Goal: Task Accomplishment & Management: Use online tool/utility

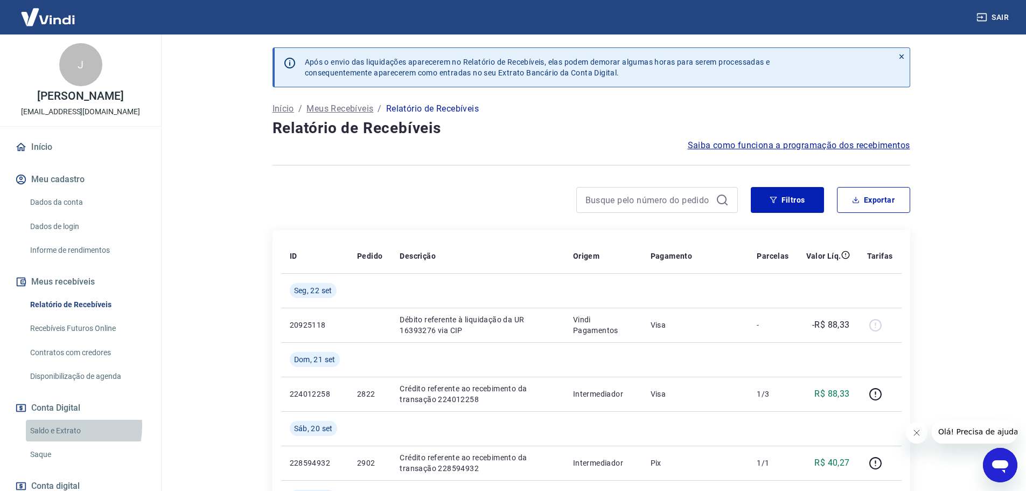
click at [52, 426] on link "Saldo e Extrato" at bounding box center [87, 431] width 122 height 22
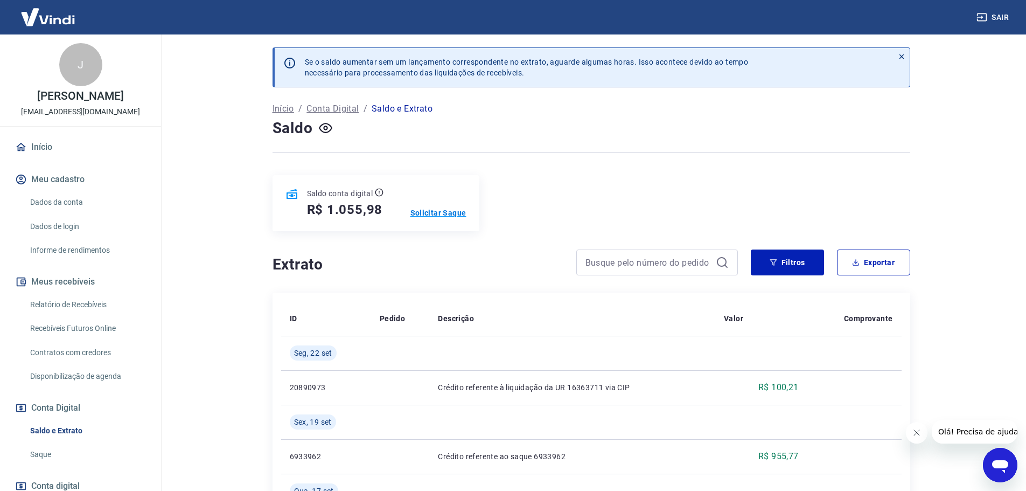
click at [444, 212] on p "Solicitar Saque" at bounding box center [438, 212] width 56 height 11
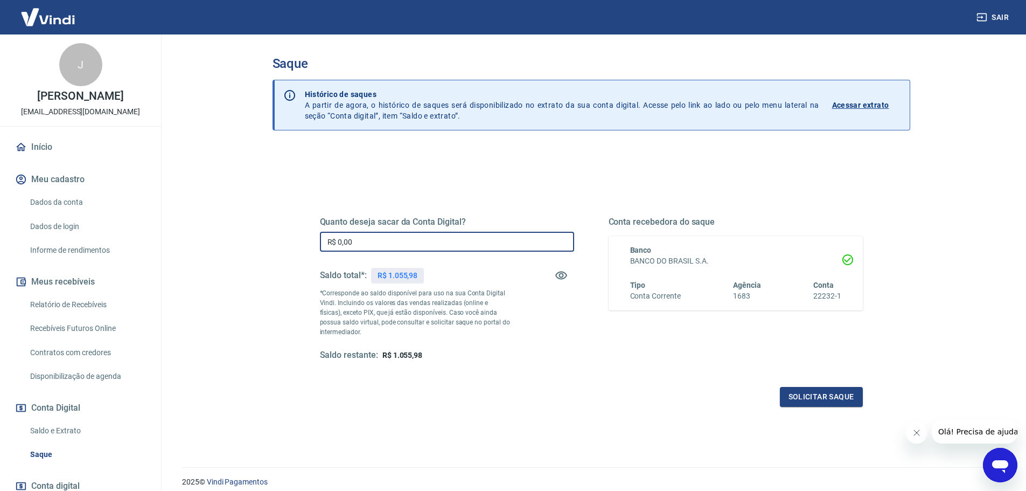
click at [361, 244] on input "R$ 0,00" at bounding box center [447, 242] width 254 height 20
type input "R$ 1.055,98"
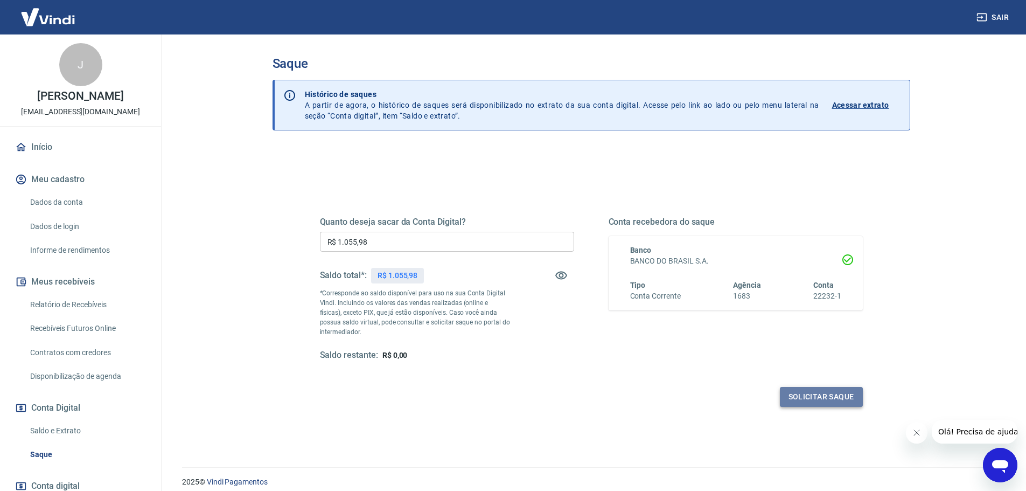
click at [812, 396] on button "Solicitar saque" at bounding box center [821, 397] width 83 height 20
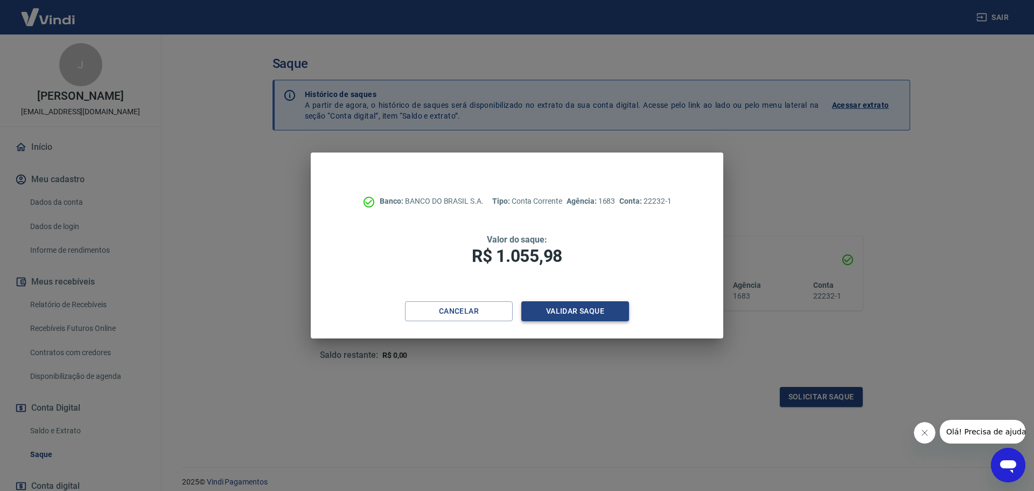
click at [571, 308] on button "Validar saque" at bounding box center [575, 311] width 108 height 20
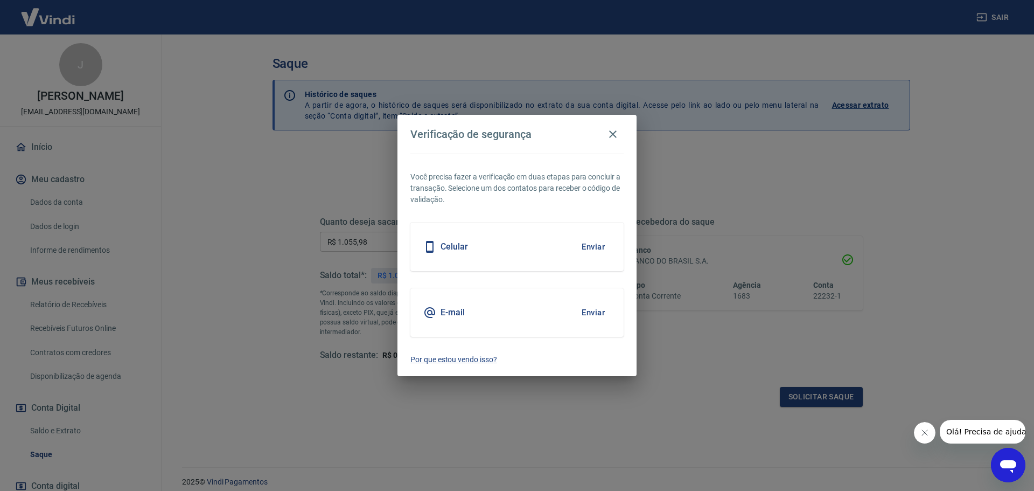
click at [487, 320] on div "E-mail Enviar" at bounding box center [516, 312] width 213 height 48
click at [587, 314] on button "Enviar" at bounding box center [593, 312] width 35 height 23
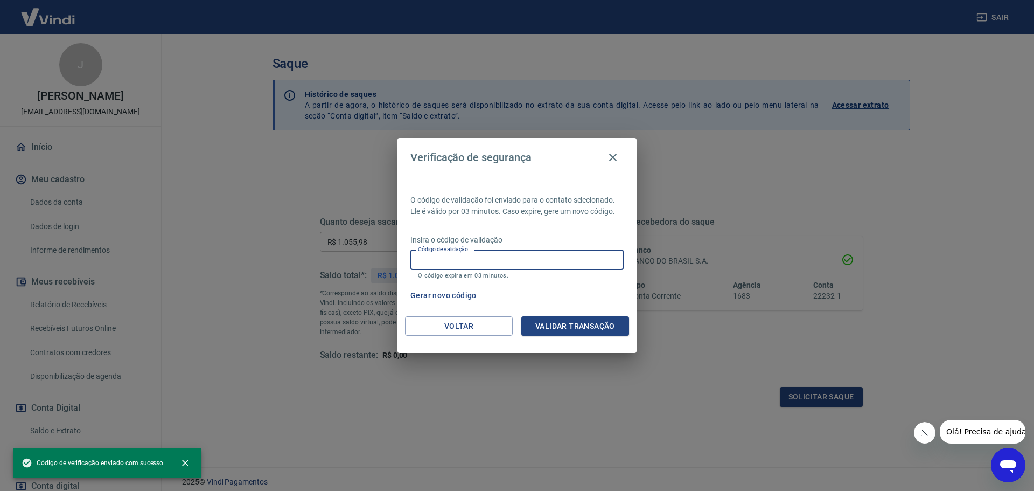
click at [438, 256] on input "Código de validação" at bounding box center [516, 260] width 213 height 20
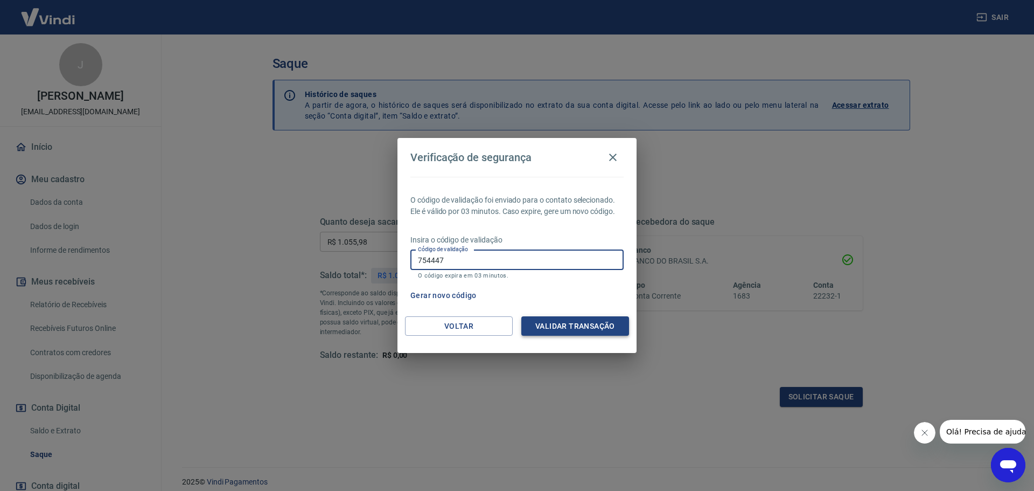
type input "754447"
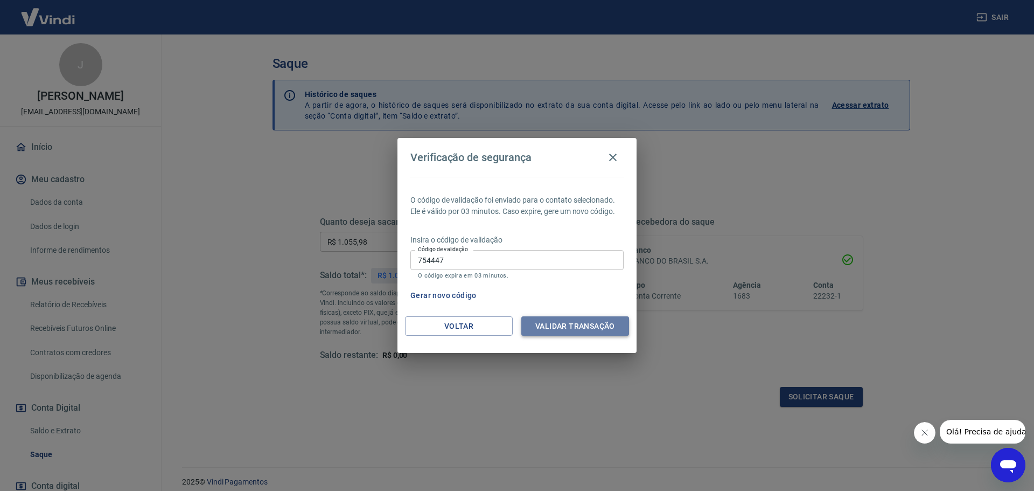
click at [609, 325] on button "Validar transação" at bounding box center [575, 326] width 108 height 20
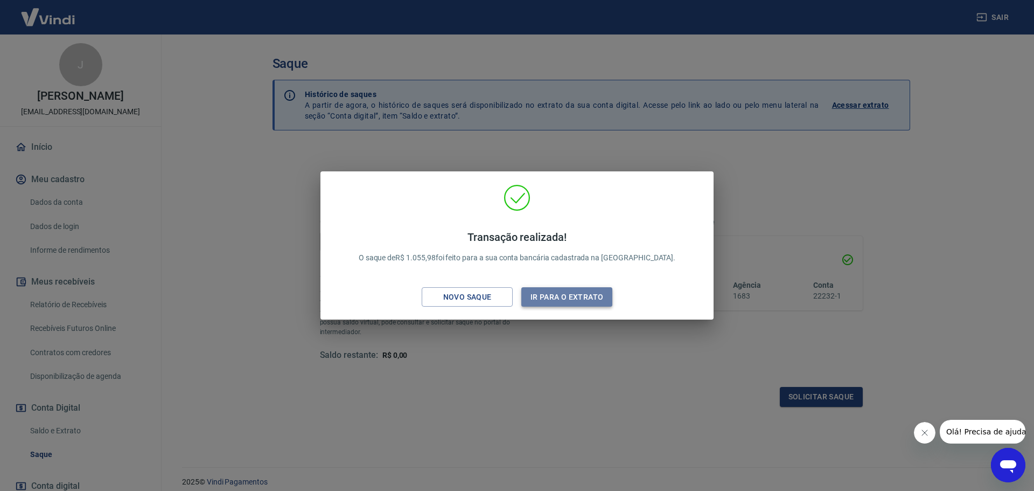
click at [576, 301] on button "Ir para o extrato" at bounding box center [566, 297] width 91 height 20
